Goal: Task Accomplishment & Management: Use online tool/utility

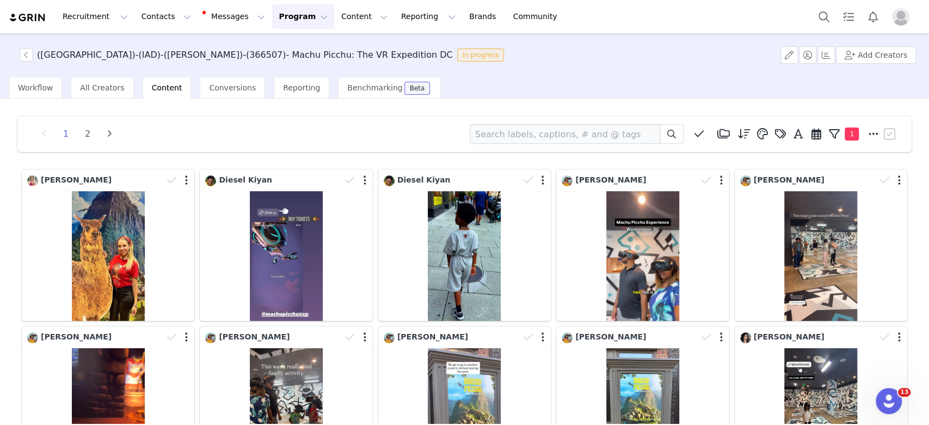
scroll to position [60, 0]
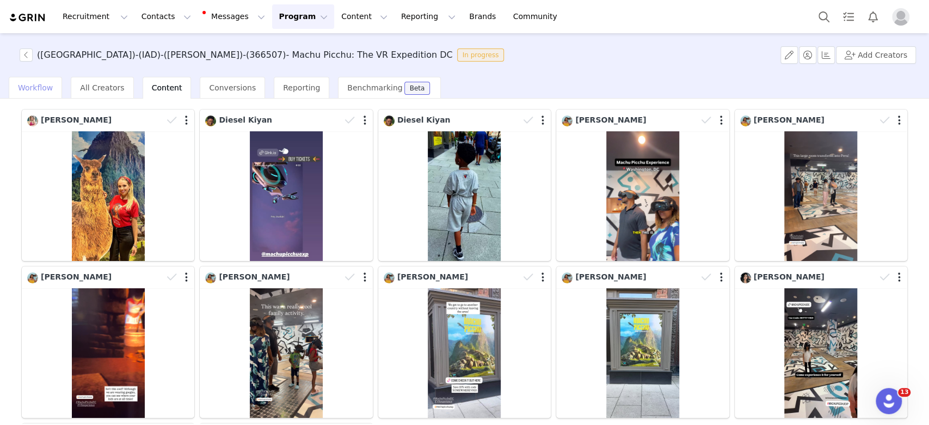
click at [26, 93] on div "Workflow" at bounding box center [35, 88] width 53 height 22
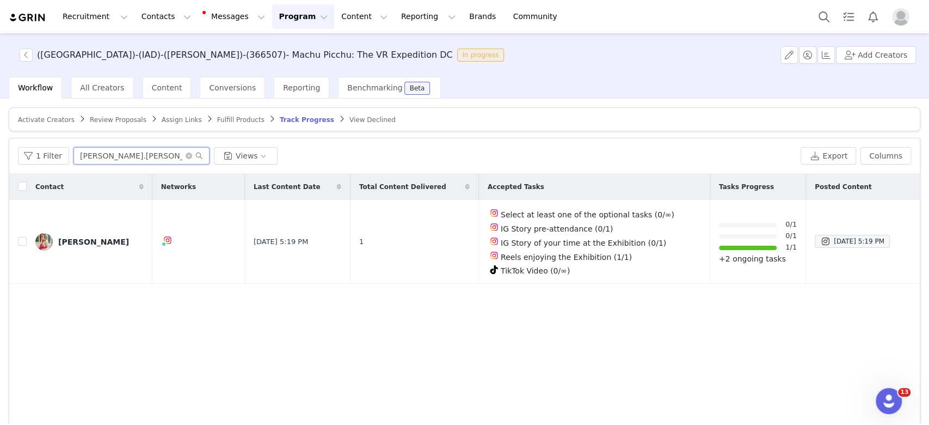
drag, startPoint x: 161, startPoint y: 156, endPoint x: 17, endPoint y: 164, distance: 143.9
click at [17, 164] on div "1 Filter valentina.[PERSON_NAME] Views Export Columns" at bounding box center [464, 155] width 911 height 35
paste input "nomzallday"
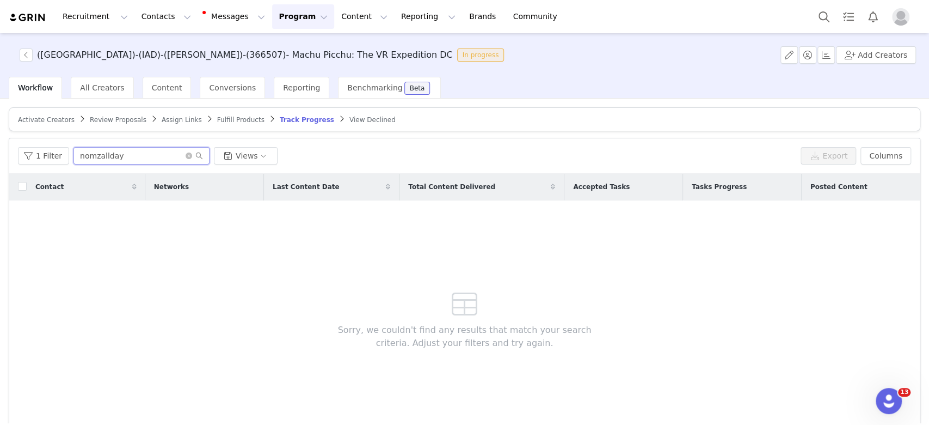
type input "nomzallday"
click at [34, 116] on span "Activate Creators" at bounding box center [46, 120] width 57 height 8
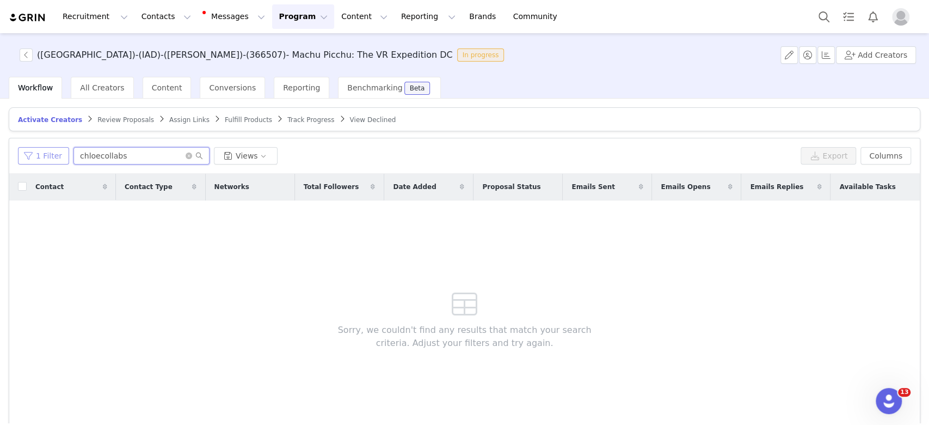
drag, startPoint x: 144, startPoint y: 159, endPoint x: 34, endPoint y: 153, distance: 110.1
click at [34, 153] on div "1 Filter chloecollabs Views" at bounding box center [407, 155] width 778 height 17
paste input "nomzallday"
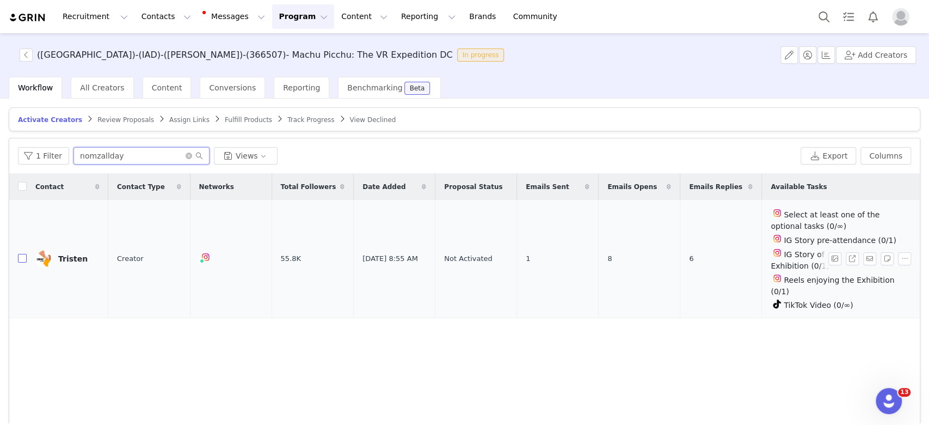
type input "nomzallday"
click at [22, 255] on input "checkbox" at bounding box center [22, 258] width 9 height 9
checkbox input "true"
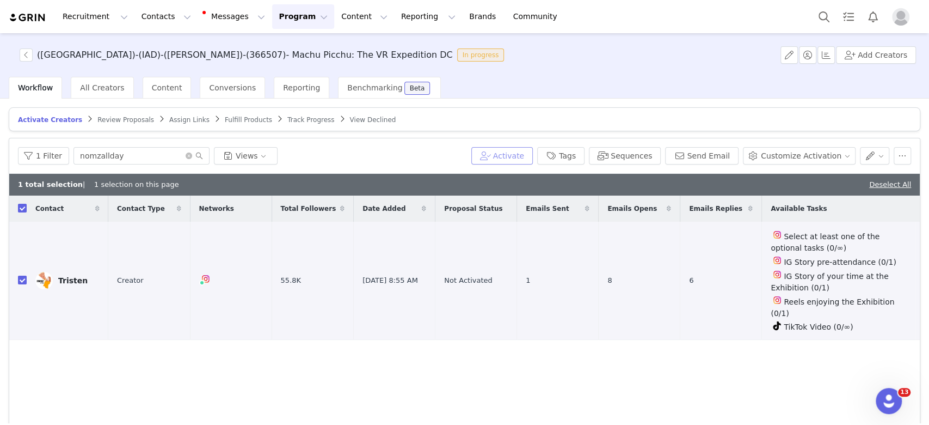
click at [518, 155] on button "Activate" at bounding box center [502, 155] width 62 height 17
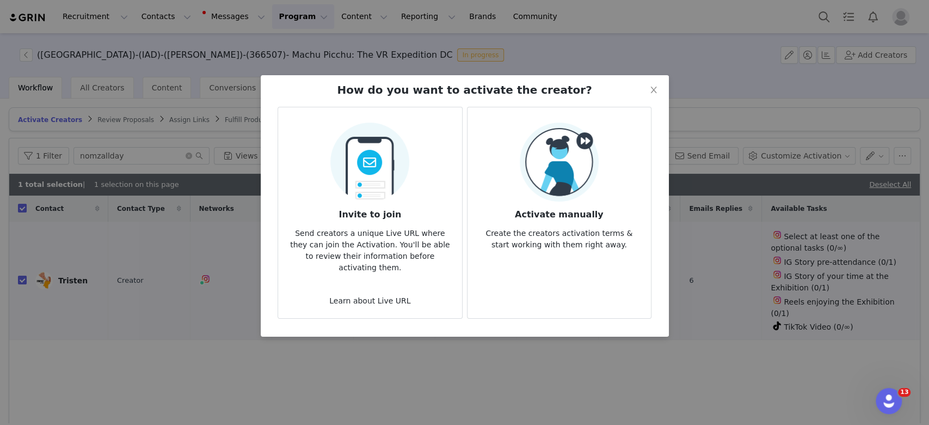
click at [536, 196] on img at bounding box center [559, 161] width 79 height 79
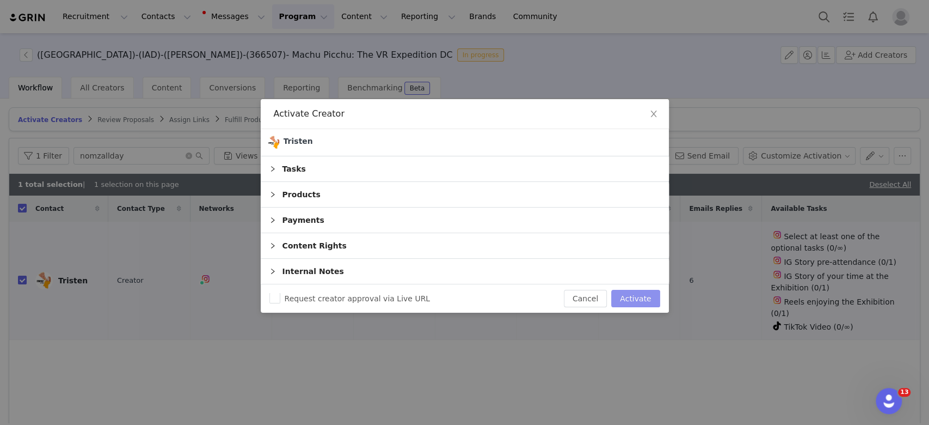
click at [622, 296] on button "Activate" at bounding box center [635, 298] width 48 height 17
checkbox input "false"
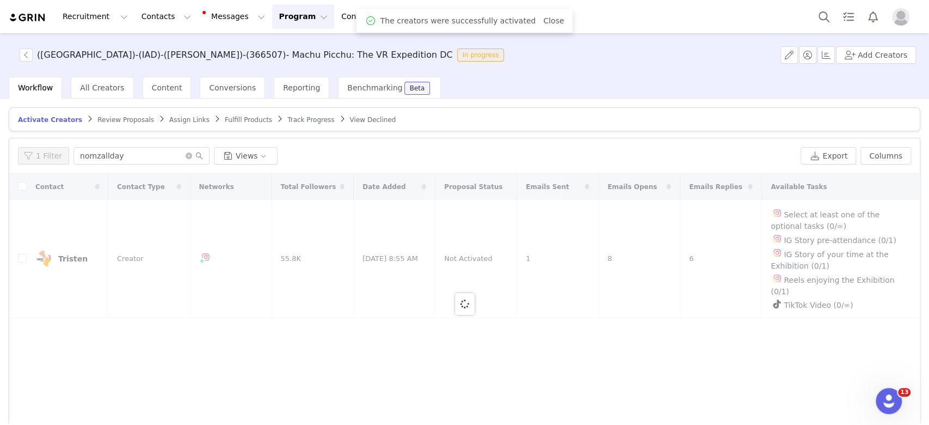
click at [169, 121] on span "Assign Links" at bounding box center [189, 120] width 40 height 8
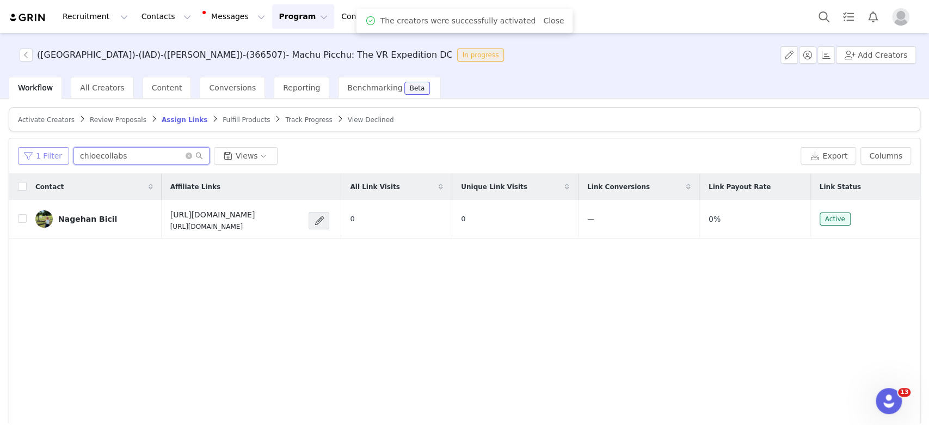
drag, startPoint x: 142, startPoint y: 155, endPoint x: 38, endPoint y: 152, distance: 104.0
click at [38, 152] on div "1 Filter chloecollabs Views" at bounding box center [407, 155] width 778 height 17
paste input "nomzallday"
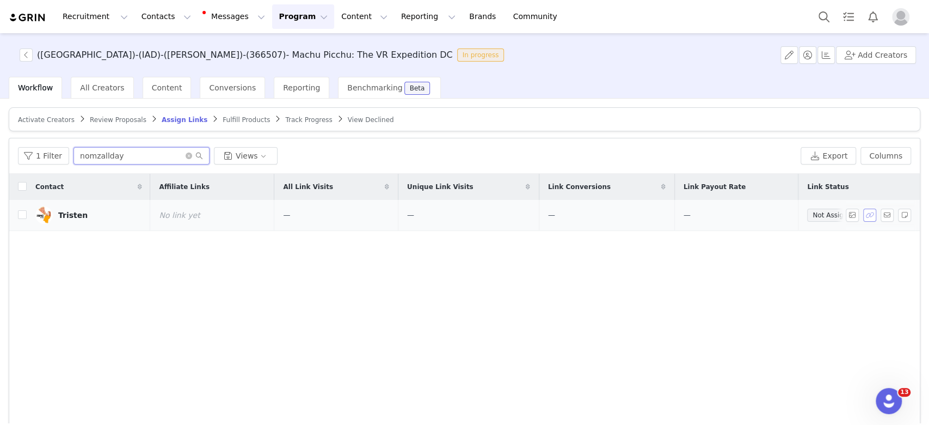
type input "nomzallday"
click at [863, 210] on button "button" at bounding box center [869, 214] width 13 height 13
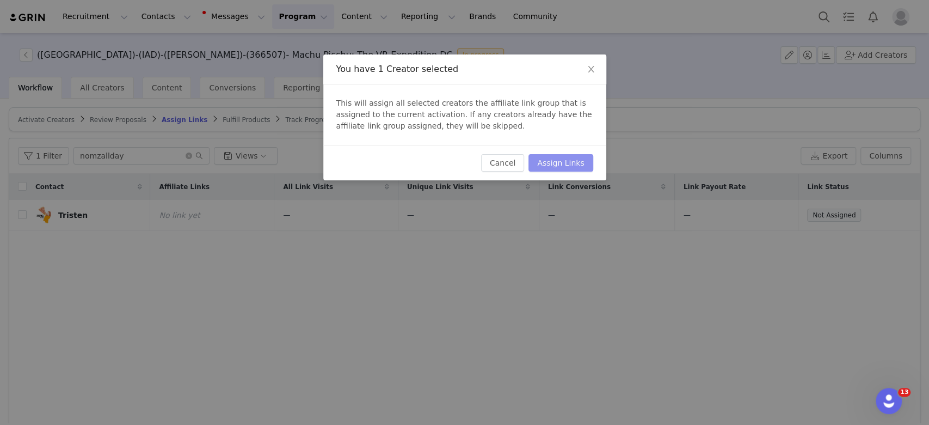
click at [557, 161] on button "Assign Links" at bounding box center [561, 162] width 64 height 17
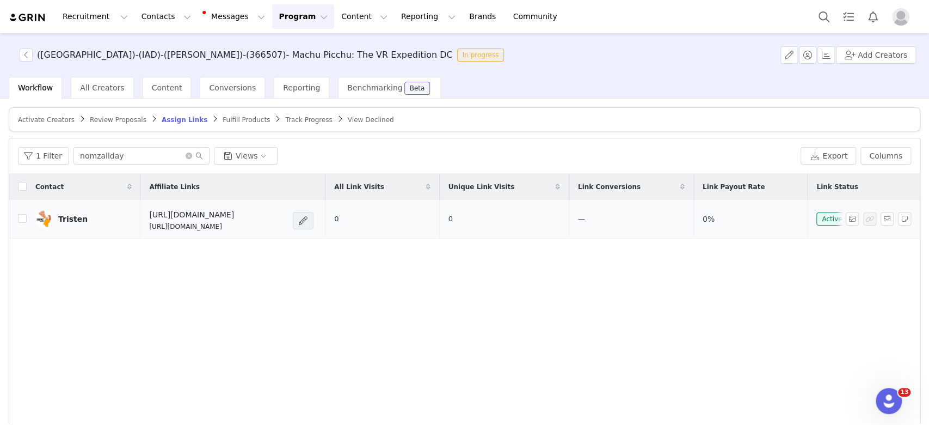
click at [309, 216] on span at bounding box center [303, 220] width 11 height 13
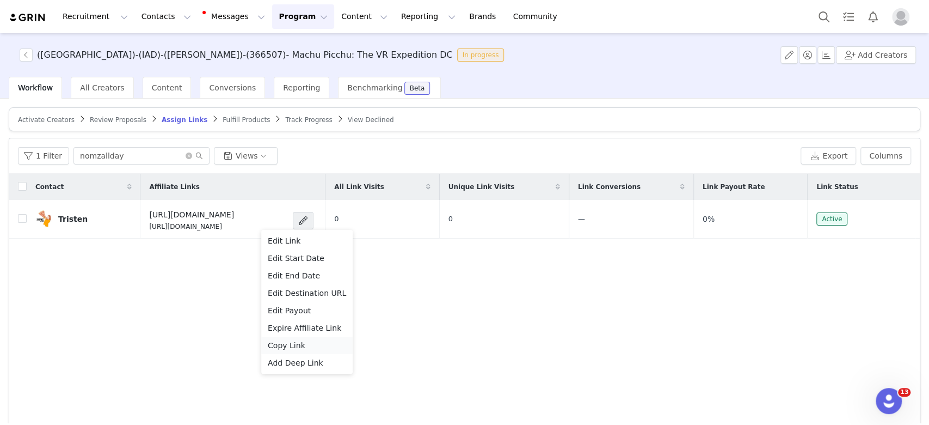
click at [288, 346] on span "Copy Link" at bounding box center [287, 345] width 38 height 12
